Goal: Transaction & Acquisition: Purchase product/service

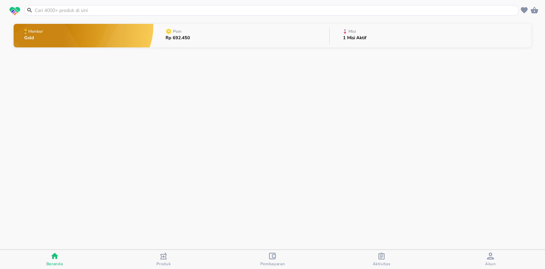
click at [118, 8] on input "text" at bounding box center [275, 10] width 483 height 7
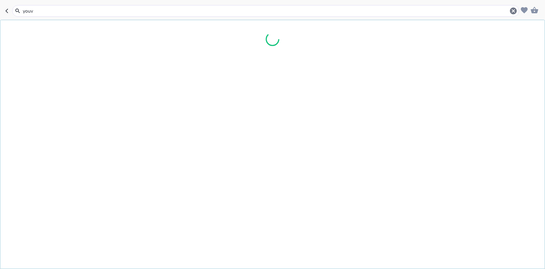
type input "youvi"
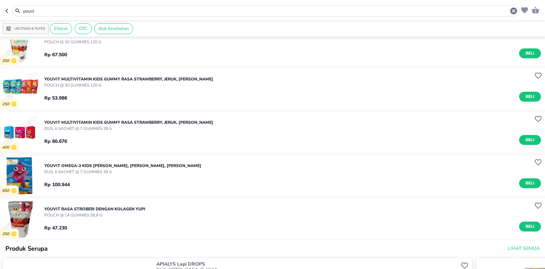
scroll to position [136, 0]
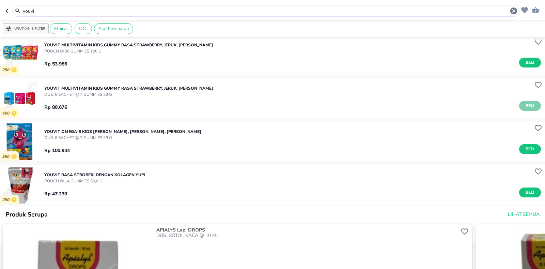
click at [528, 103] on span "Beli" at bounding box center [530, 105] width 12 height 7
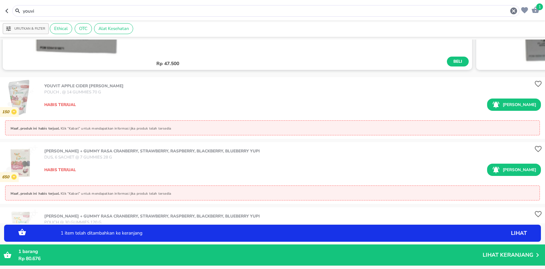
scroll to position [477, 0]
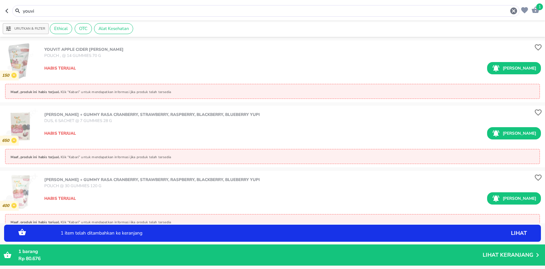
click at [136, 267] on div "1 youvi Urutkan & Filter Ethical OTC Alat Kesehatan 250 YOUVIT RASA STROBERI DE…" at bounding box center [272, 134] width 545 height 269
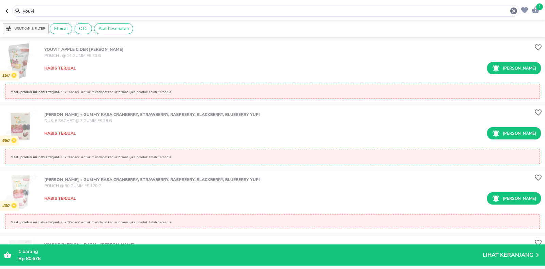
drag, startPoint x: 43, startPoint y: 11, endPoint x: 0, endPoint y: 41, distance: 51.9
click at [0, 41] on div "1 youvi Urutkan & Filter Ethical OTC Alat Kesehatan 250 YOUVIT RASA STROBERI DE…" at bounding box center [272, 134] width 545 height 269
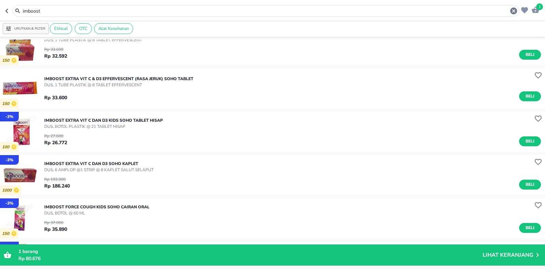
scroll to position [170, 0]
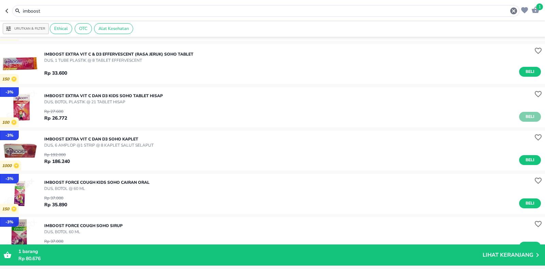
click at [519, 116] on button "Beli" at bounding box center [530, 117] width 22 height 10
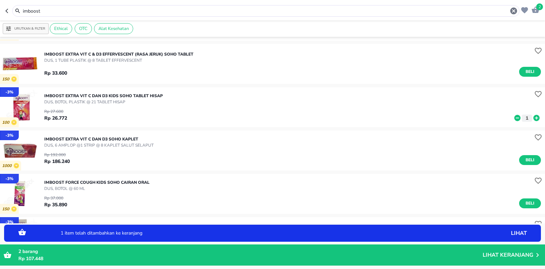
click at [533, 117] on icon at bounding box center [536, 118] width 6 height 6
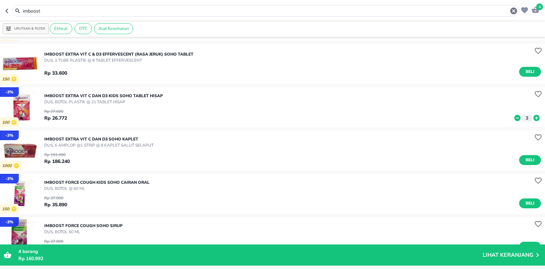
drag, startPoint x: 52, startPoint y: 13, endPoint x: 0, endPoint y: 10, distance: 51.9
click at [0, 10] on header "4 imboost" at bounding box center [272, 10] width 545 height 20
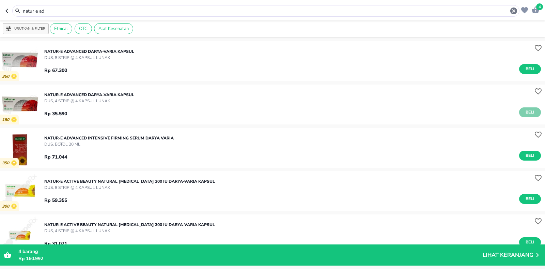
click at [527, 113] on span "Beli" at bounding box center [530, 112] width 12 height 7
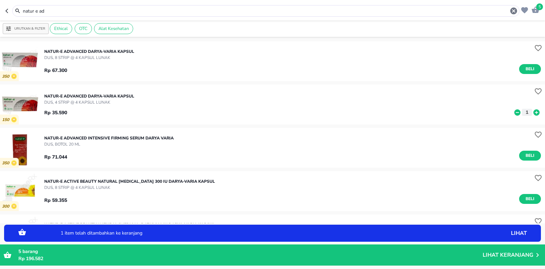
click at [532, 112] on icon at bounding box center [536, 112] width 9 height 7
drag, startPoint x: 62, startPoint y: 10, endPoint x: 0, endPoint y: 18, distance: 62.5
click at [0, 23] on div "7 natur e ad Urutkan & Filter Ethical OTC Alat Kesehatan 350 NATUR-E ADVANCED D…" at bounding box center [272, 134] width 545 height 269
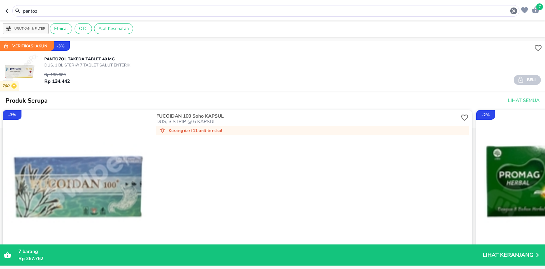
drag, startPoint x: 44, startPoint y: 9, endPoint x: 0, endPoint y: 34, distance: 50.7
click at [0, 34] on div "7 pantoz Urutkan & Filter Ethical OTC Alat Kesehatan Verifikasi Akun - 3 % 700 …" at bounding box center [272, 134] width 545 height 269
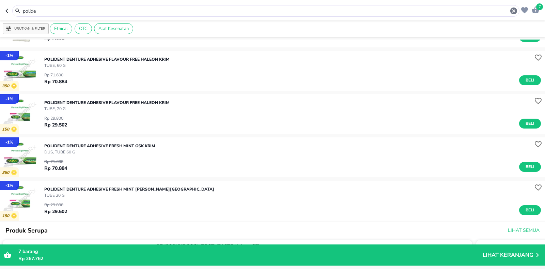
scroll to position [34, 0]
click at [529, 210] on span "Beli" at bounding box center [530, 209] width 12 height 7
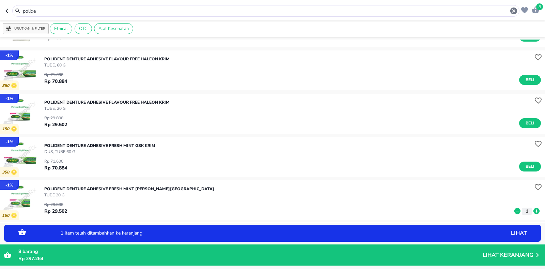
click at [532, 207] on icon at bounding box center [536, 210] width 9 height 7
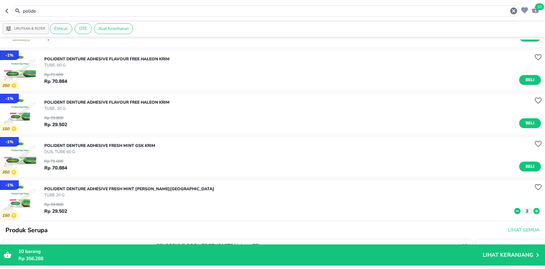
drag, startPoint x: 0, startPoint y: 40, endPoint x: 0, endPoint y: 59, distance: 19.1
click at [0, 59] on div "10 polide Urutkan & Filter Ethical OTC Alat Kesehatan - 1 % POLIDENT 3 MINUTE D…" at bounding box center [272, 134] width 545 height 269
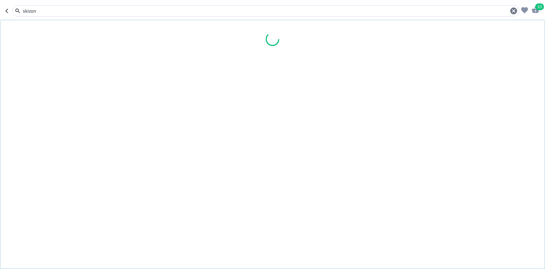
type input "skizon"
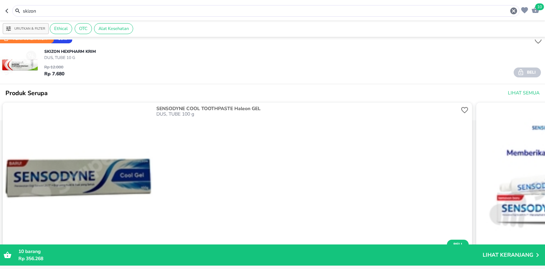
scroll to position [241, 0]
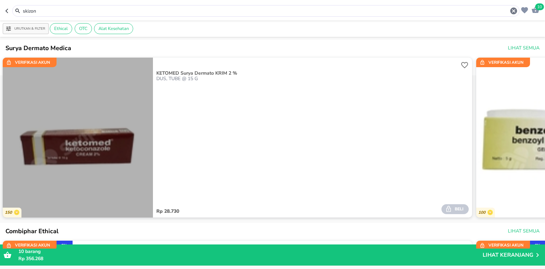
click at [109, 141] on img "button" at bounding box center [78, 142] width 150 height 150
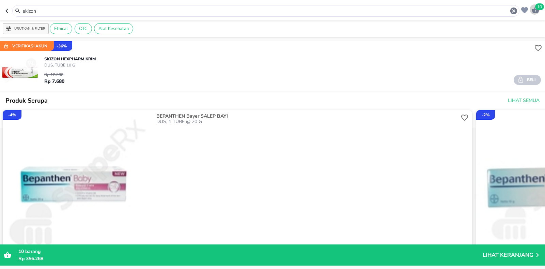
click at [537, 9] on span "10" at bounding box center [539, 6] width 9 height 7
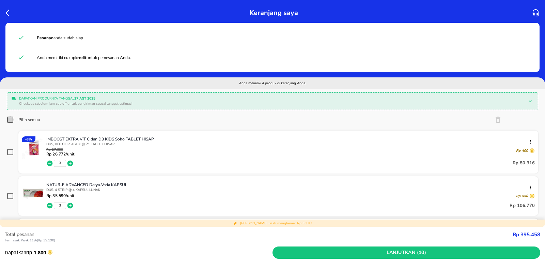
click at [8, 119] on input "Pilih semua" at bounding box center [10, 119] width 7 height 7
checkbox input "true"
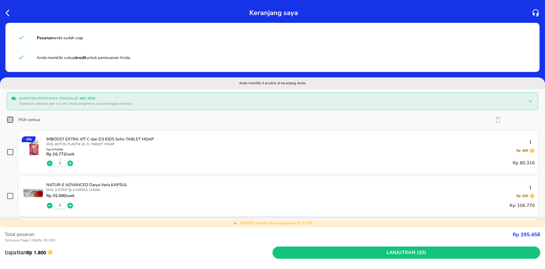
checkbox input "true"
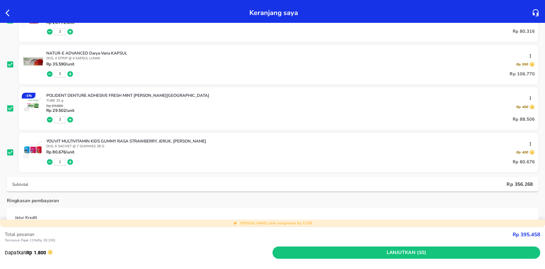
scroll to position [170, 0]
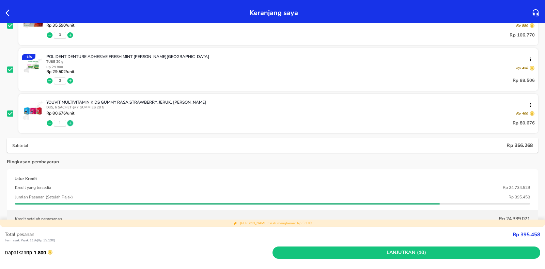
click at [72, 122] on icon "button" at bounding box center [70, 123] width 6 height 6
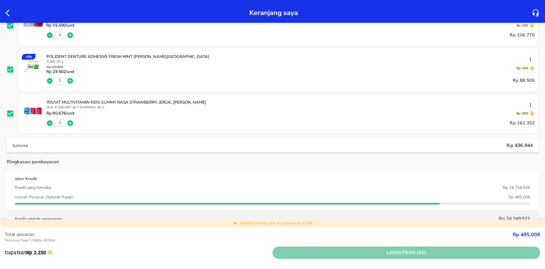
click at [410, 250] on span "Lanjutkan (11)" at bounding box center [406, 252] width 262 height 9
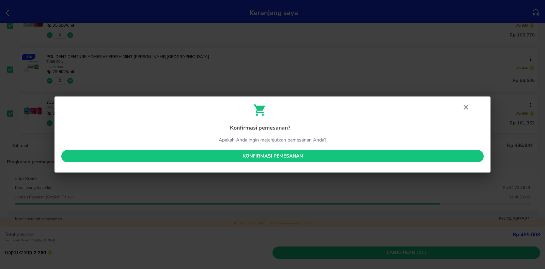
click at [272, 152] on span "Konfirmasi pemesanan" at bounding box center [272, 156] width 411 height 9
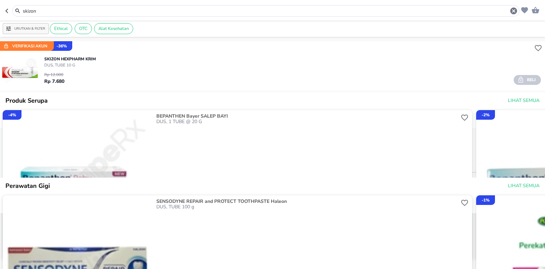
click at [0, 23] on div "skizon Urutkan & Filter Ethical OTC Alat Kesehatan Verifikasi Akun - 36 % SKIZO…" at bounding box center [272, 134] width 545 height 269
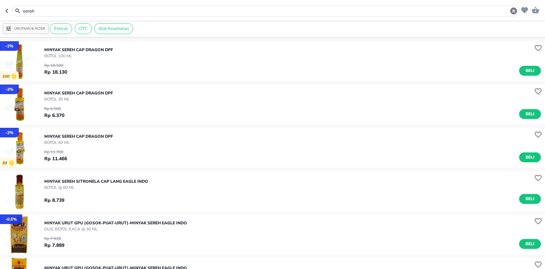
drag, startPoint x: 43, startPoint y: 13, endPoint x: 0, endPoint y: 19, distance: 43.0
click at [0, 20] on header "sereh" at bounding box center [272, 10] width 545 height 20
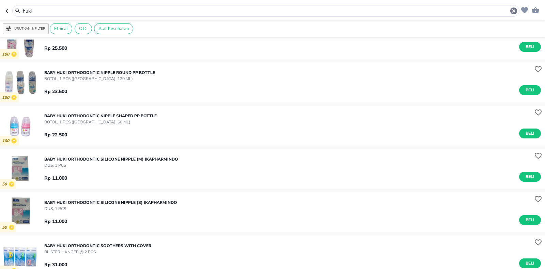
scroll to position [34, 0]
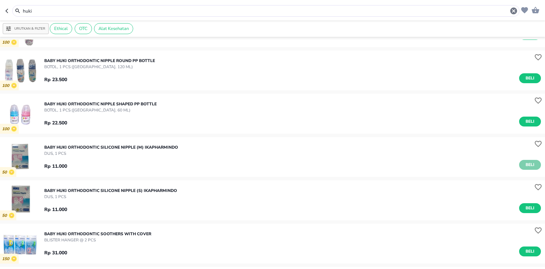
click at [524, 167] on span "Beli" at bounding box center [530, 164] width 12 height 7
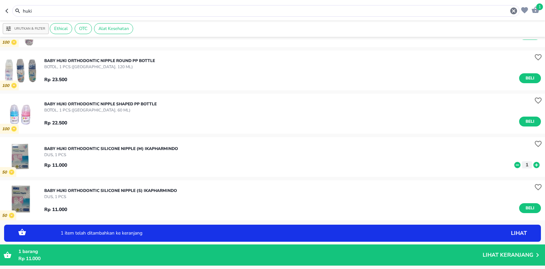
click at [532, 165] on icon at bounding box center [536, 164] width 9 height 7
drag, startPoint x: 38, startPoint y: 12, endPoint x: 0, endPoint y: 27, distance: 41.0
click at [0, 27] on div "2 huki [PERSON_NAME] & Filter Ethical OTC Alat Kesehatan 100 BABY HUKI ORTHODON…" at bounding box center [272, 134] width 545 height 269
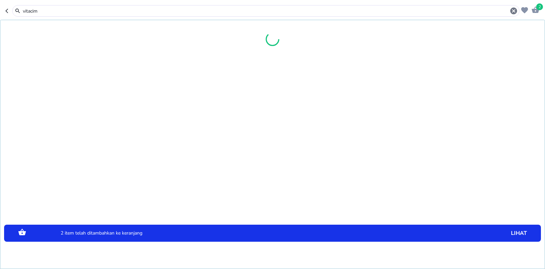
type input "vitacim"
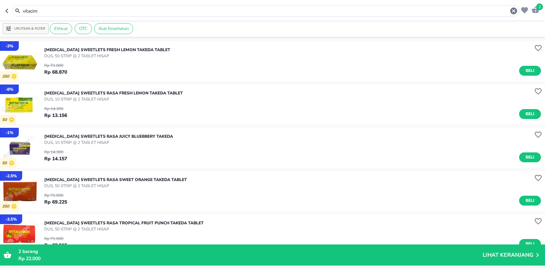
scroll to position [68, 0]
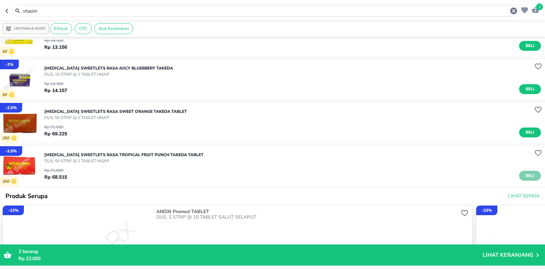
click at [524, 173] on span "Beli" at bounding box center [530, 175] width 12 height 7
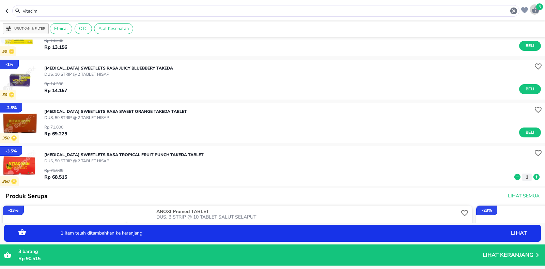
click at [538, 7] on span "3" at bounding box center [539, 6] width 7 height 7
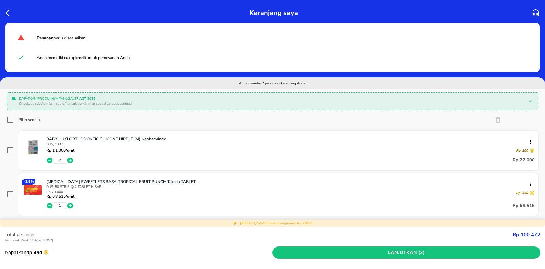
click at [15, 119] on label "Pilih semua" at bounding box center [23, 119] width 33 height 7
click at [14, 119] on input "Pilih semua" at bounding box center [10, 119] width 7 height 7
checkbox input "true"
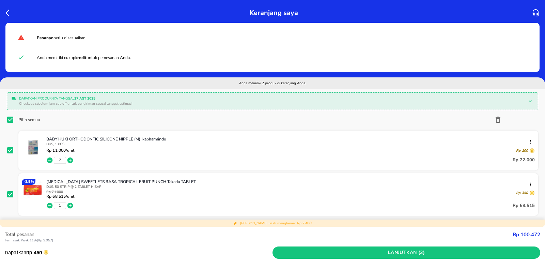
scroll to position [34, 0]
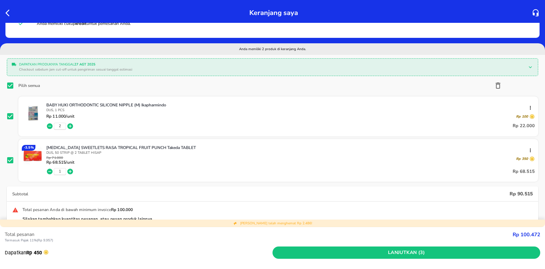
click at [5, 12] on icon "button" at bounding box center [9, 13] width 8 height 8
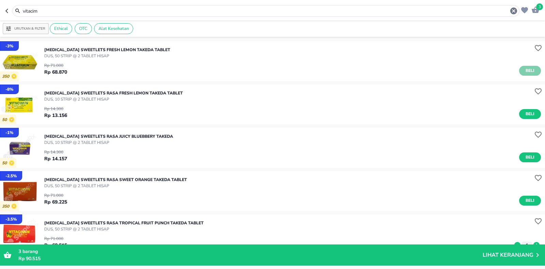
click at [524, 74] on span "Beli" at bounding box center [530, 70] width 12 height 7
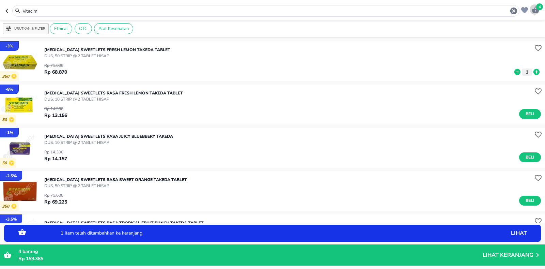
click at [537, 10] on icon "button" at bounding box center [535, 9] width 7 height 6
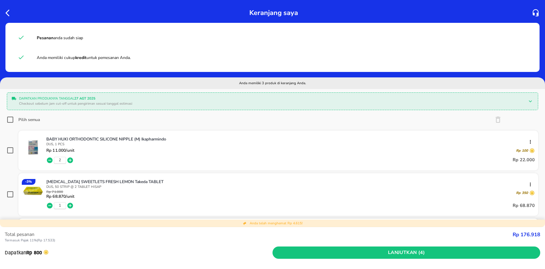
click at [11, 119] on input "Pilih semua" at bounding box center [10, 119] width 7 height 7
checkbox input "true"
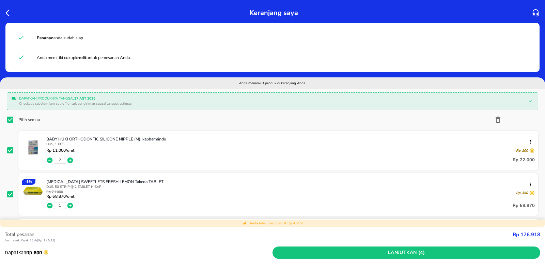
scroll to position [170, 0]
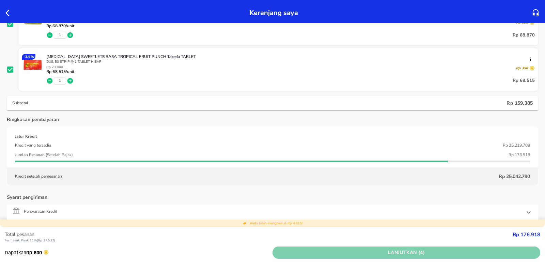
click at [385, 250] on span "Lanjutkan (4)" at bounding box center [406, 252] width 262 height 9
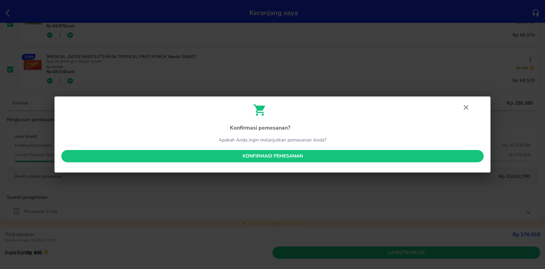
click at [282, 156] on span "Konfirmasi pemesanan" at bounding box center [272, 156] width 411 height 9
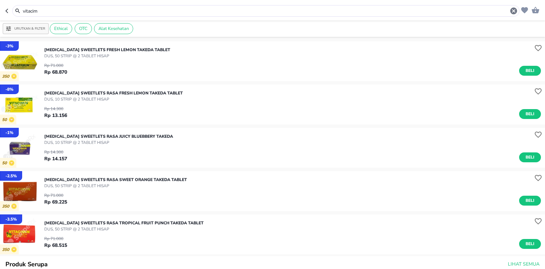
click at [46, 11] on input "vitacim" at bounding box center [265, 10] width 487 height 7
click at [5, 17] on div "vitacim" at bounding box center [262, 11] width 514 height 12
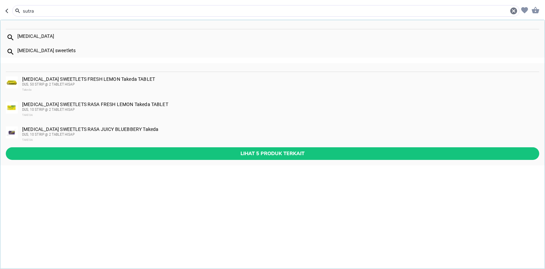
type input "sutra"
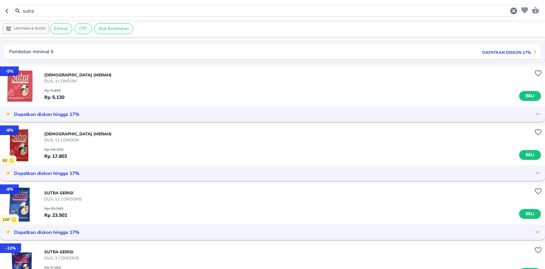
scroll to position [170, 0]
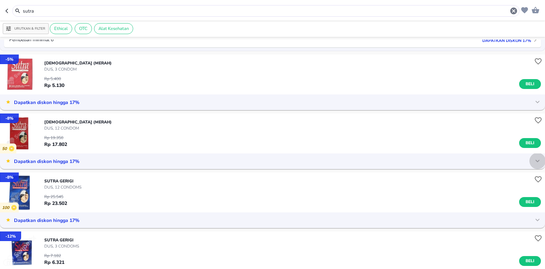
click at [533, 159] on icon at bounding box center [537, 161] width 8 height 8
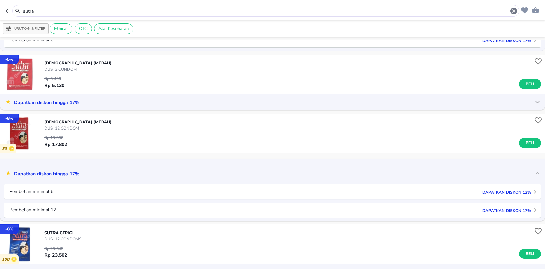
click at [524, 195] on p "Dapatkan diskon 17%" at bounding box center [505, 191] width 52 height 6
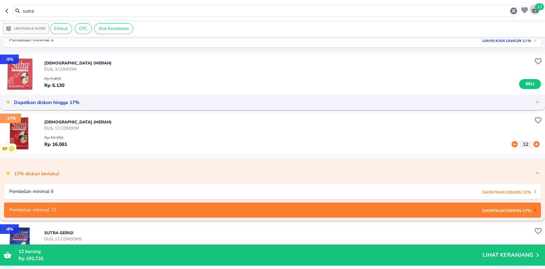
click at [534, 9] on icon "button" at bounding box center [535, 9] width 7 height 6
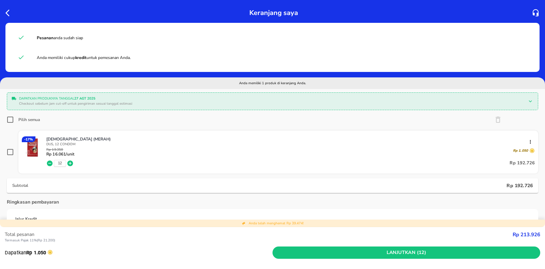
scroll to position [68, 0]
